Goal: Information Seeking & Learning: Learn about a topic

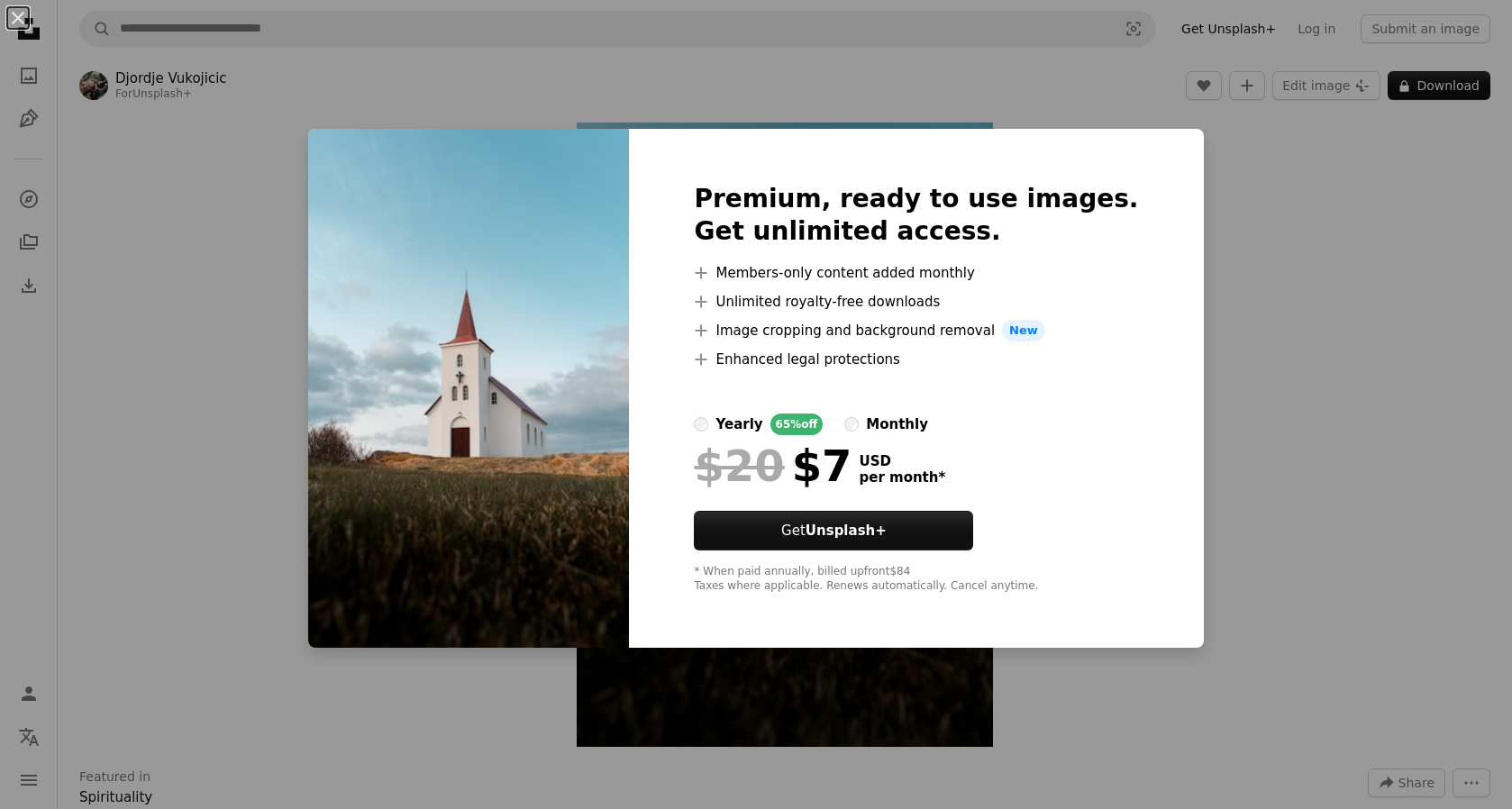
click at [1258, 169] on div "An X shape Premium, ready to use images. Get unlimited access. A plus sign Memb…" at bounding box center [756, 404] width 1512 height 809
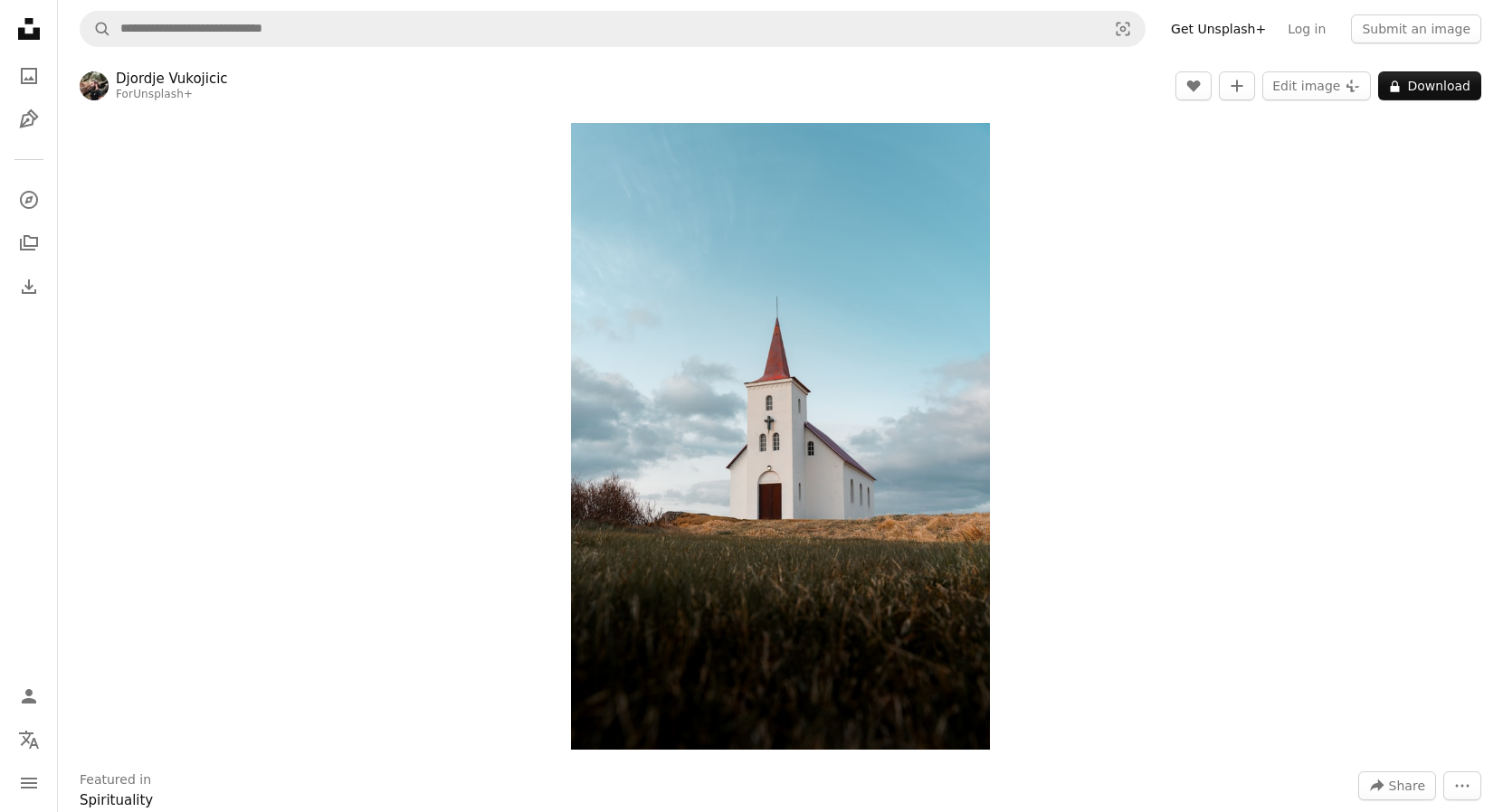
click at [23, 30] on icon at bounding box center [28, 28] width 22 height 22
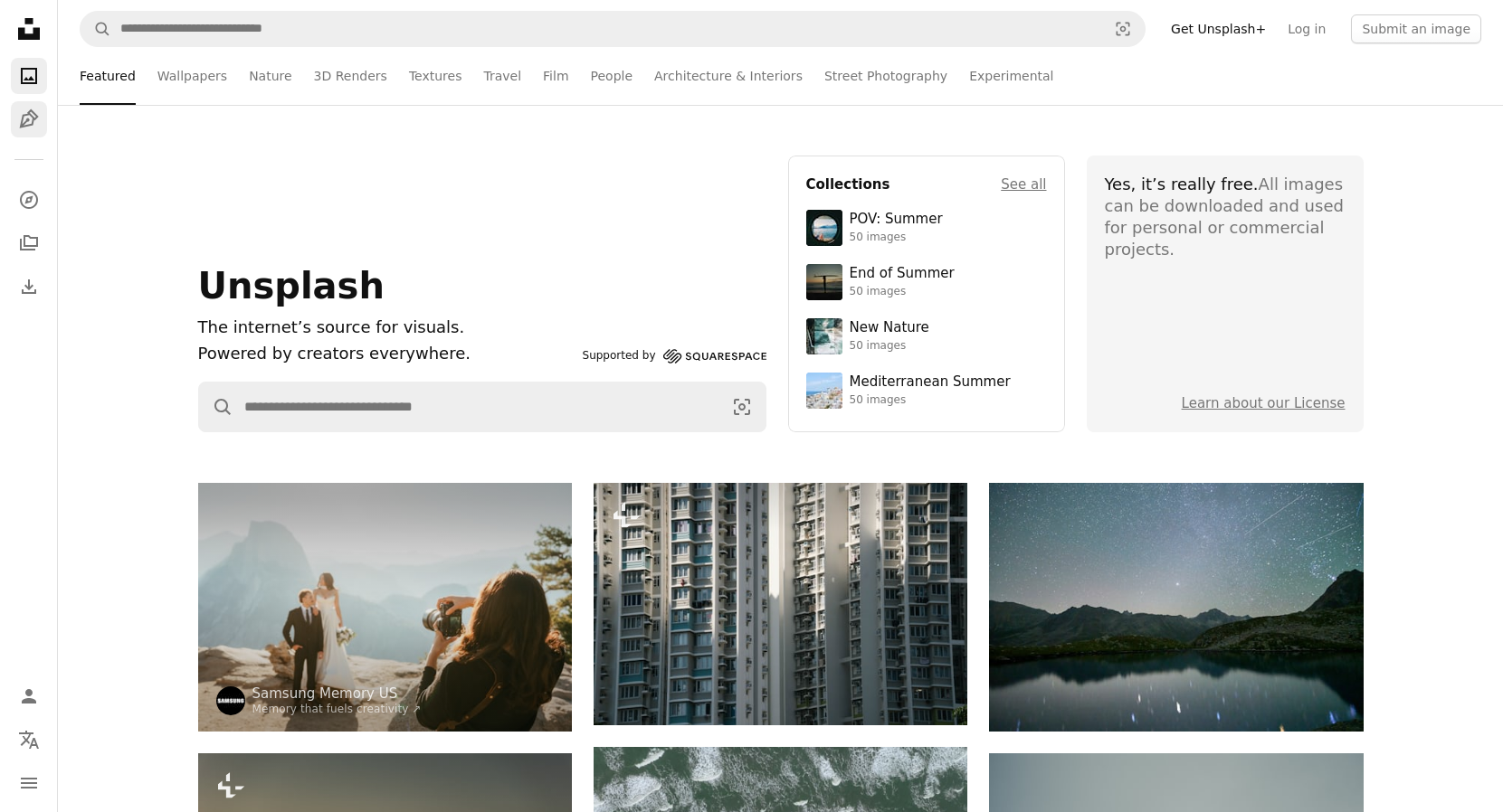
click at [30, 126] on icon "Pen Tool" at bounding box center [28, 119] width 22 height 22
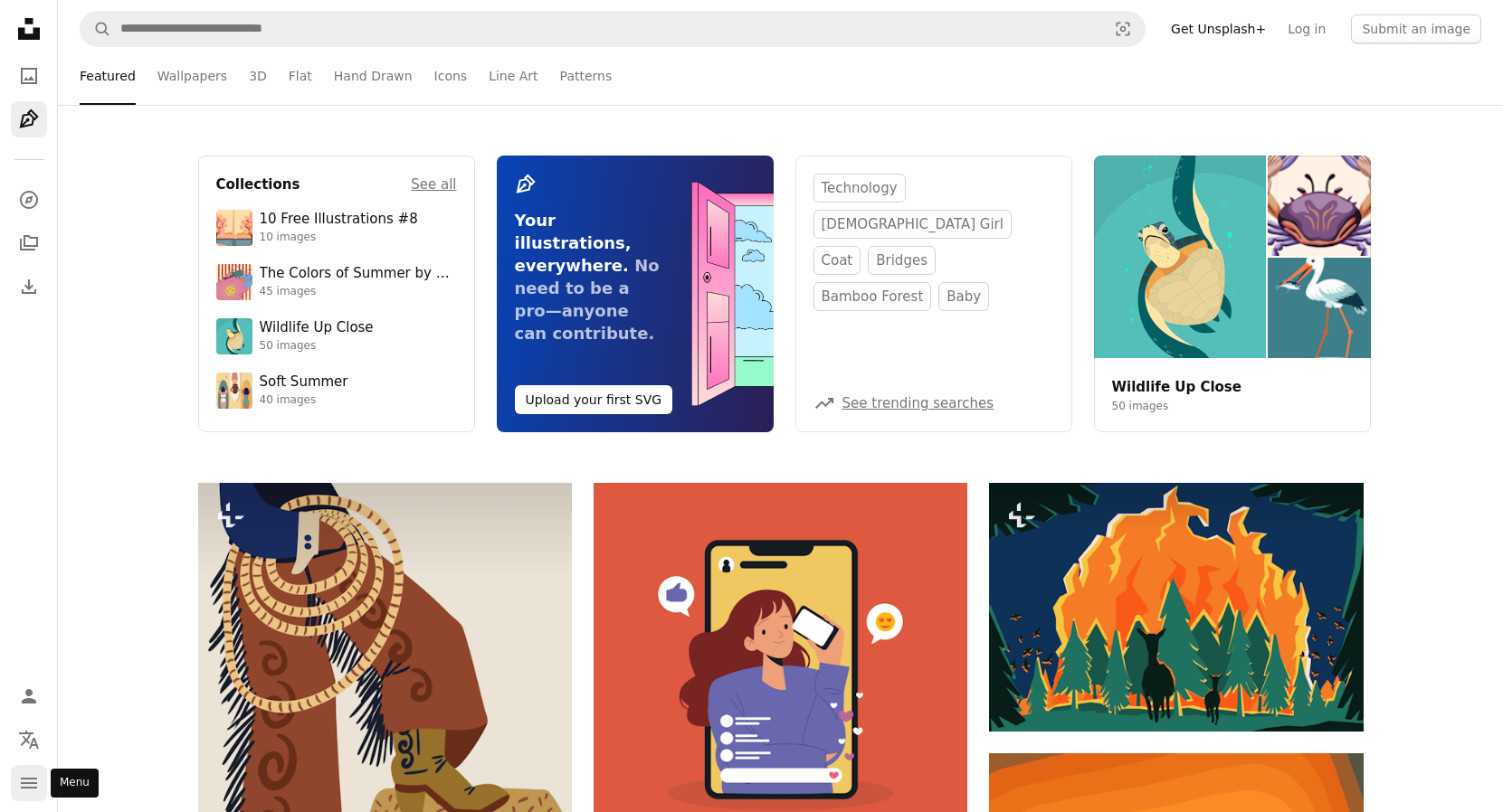
click at [19, 781] on icon "navigation menu" at bounding box center [28, 784] width 22 height 22
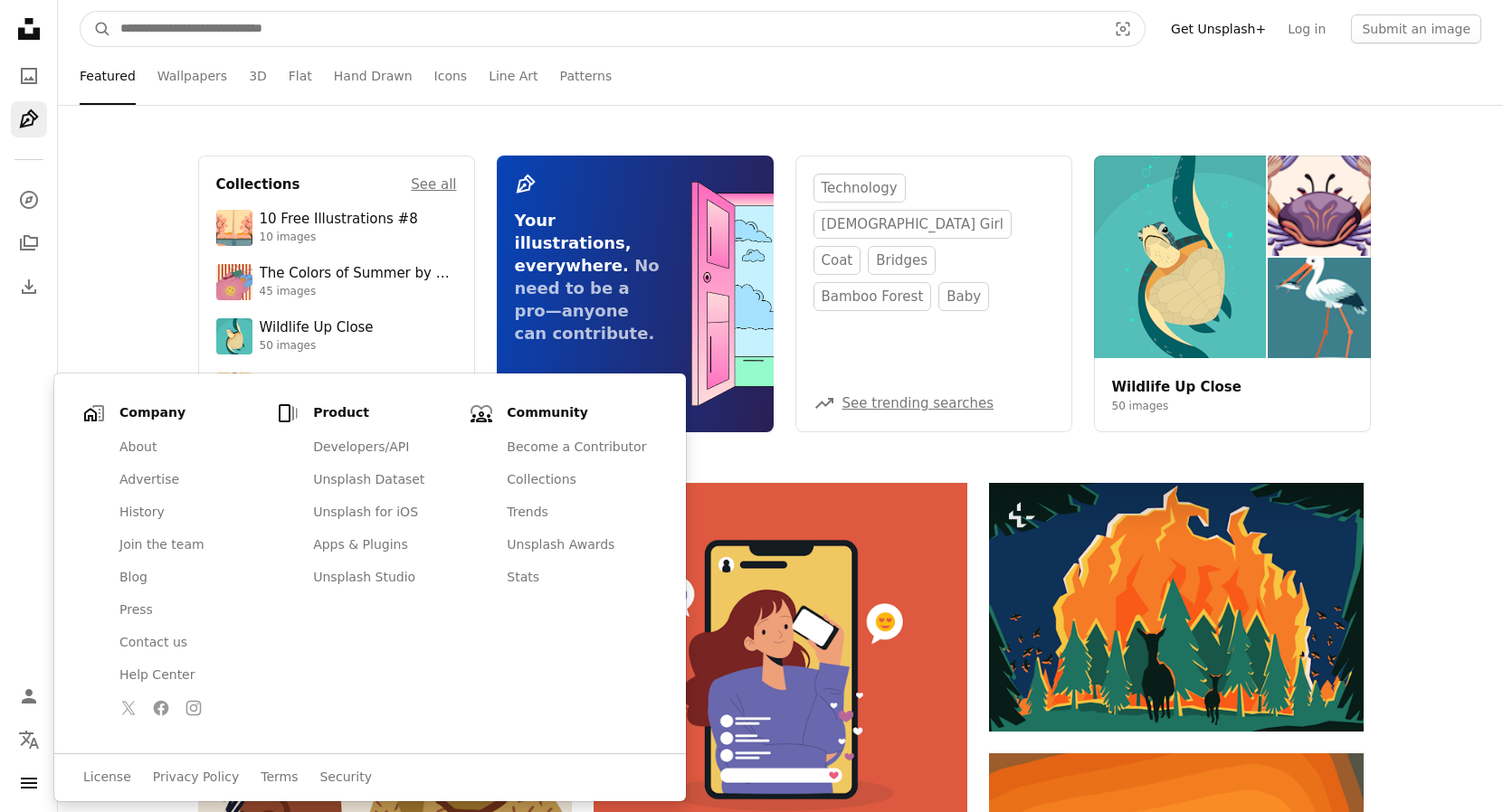
click at [315, 30] on input "Find visuals sitewide" at bounding box center [606, 28] width 989 height 34
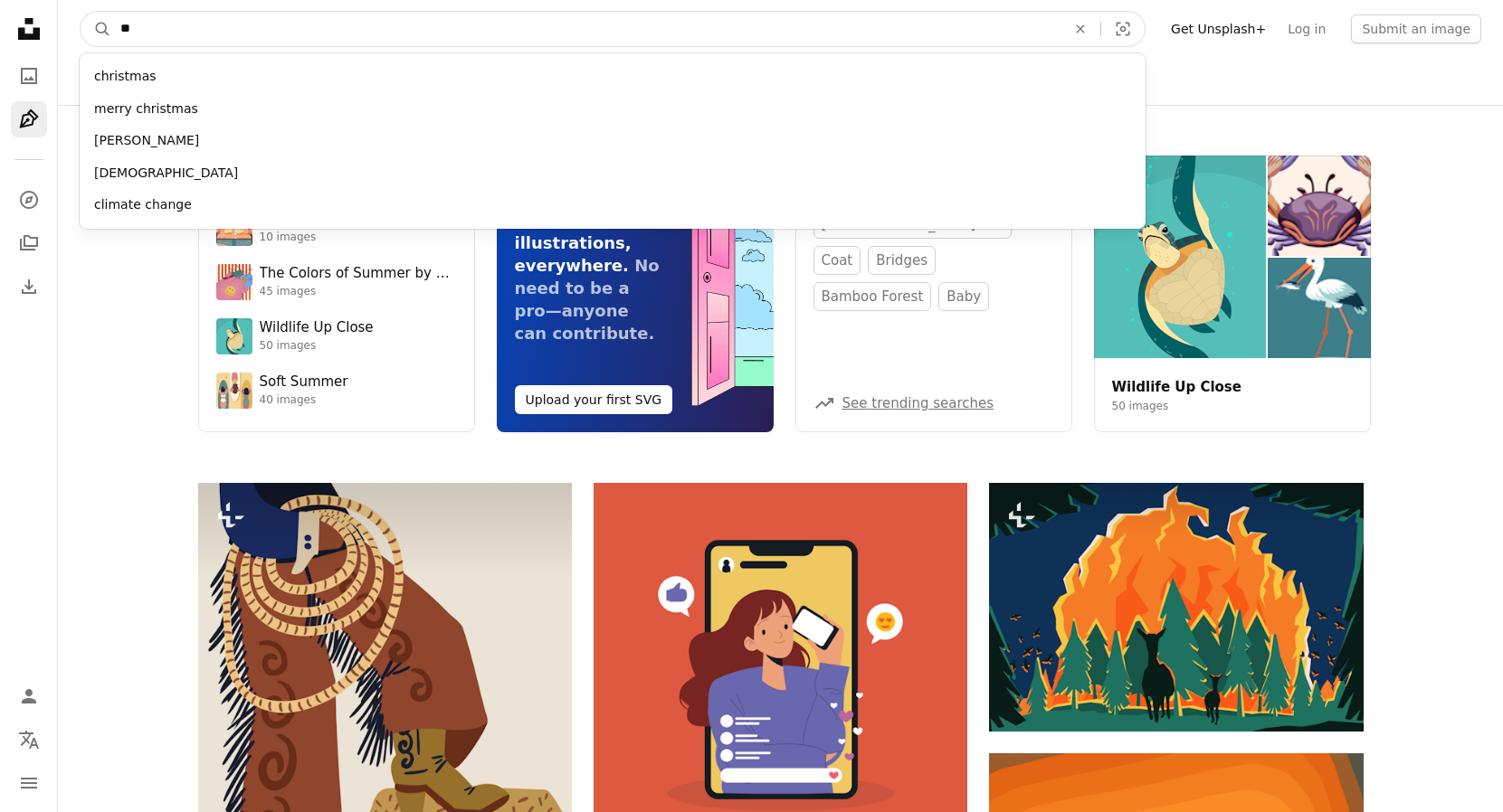
type input "**"
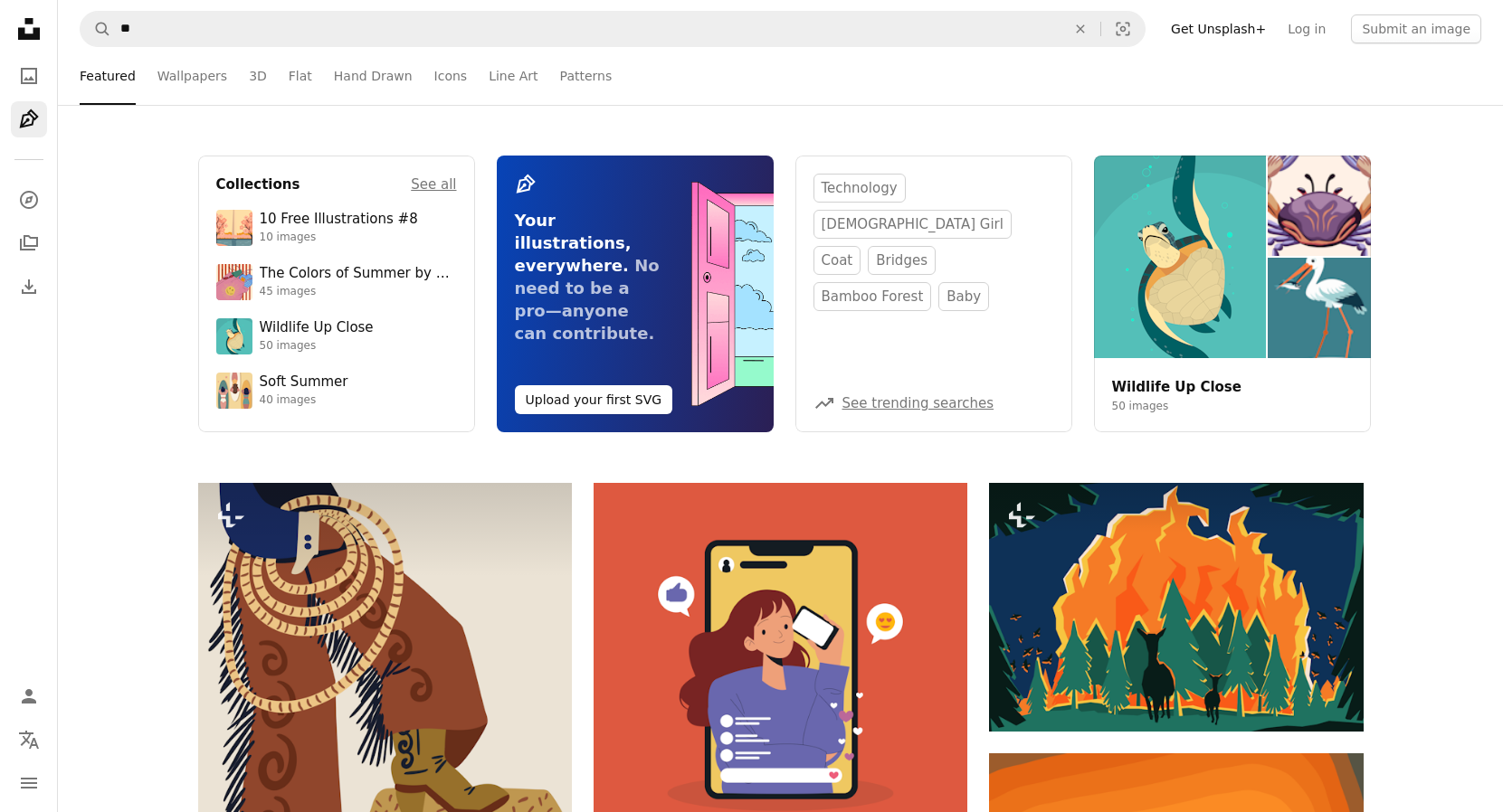
click at [1422, 303] on div "Collections See all 10 Free Illustrations #8 10 images The Colors of Summer by …" at bounding box center [780, 293] width 1444 height 277
